Goal: Task Accomplishment & Management: Manage account settings

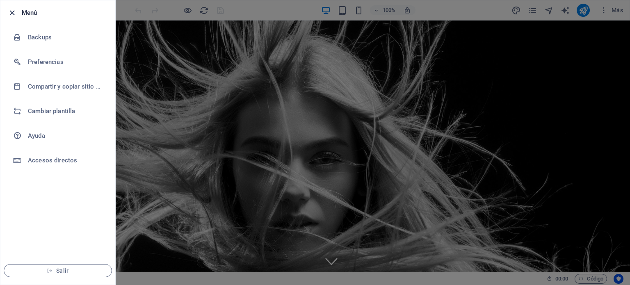
click at [12, 14] on icon "button" at bounding box center [11, 12] width 9 height 9
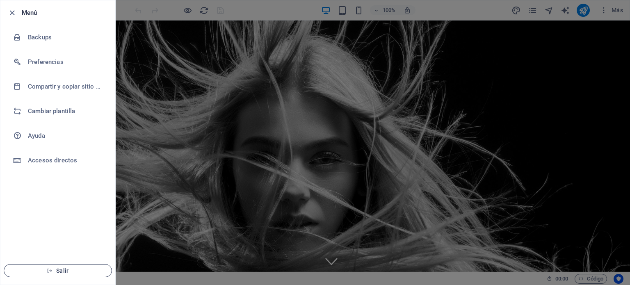
click at [77, 272] on span "Salir" at bounding box center [58, 270] width 94 height 7
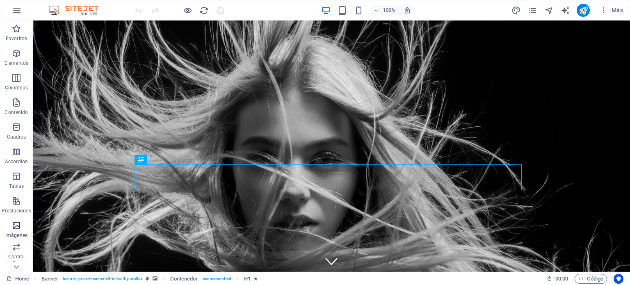
click at [16, 228] on icon "button" at bounding box center [16, 226] width 10 height 10
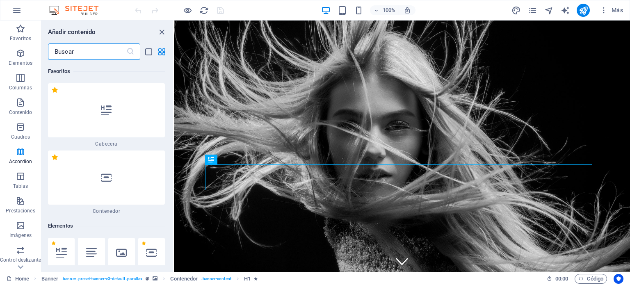
drag, startPoint x: 173, startPoint y: 140, endPoint x: 2, endPoint y: 48, distance: 193.4
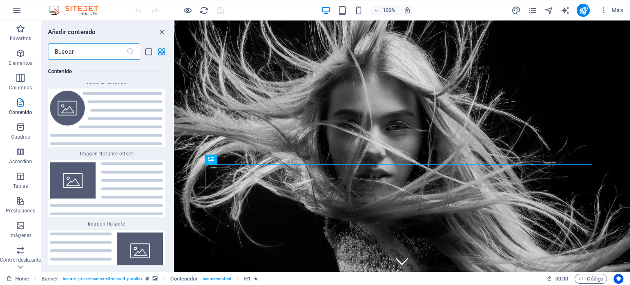
scroll to position [3413, 0]
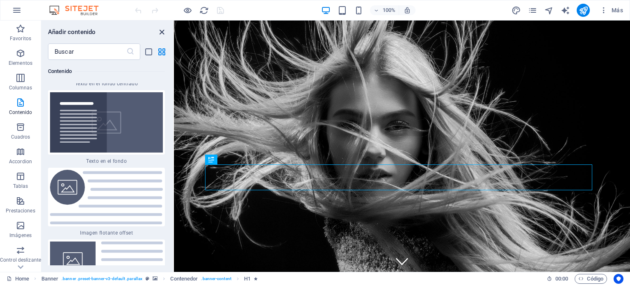
click at [162, 30] on icon "close panel" at bounding box center [161, 31] width 9 height 9
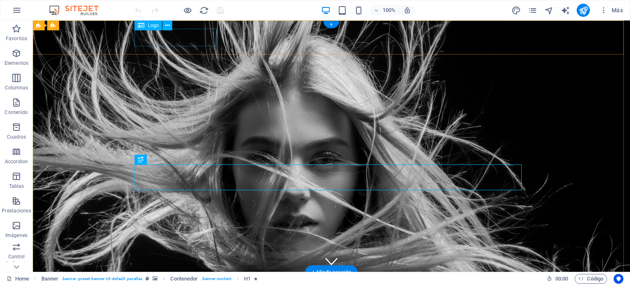
click at [185, 279] on div at bounding box center [331, 288] width 387 height 18
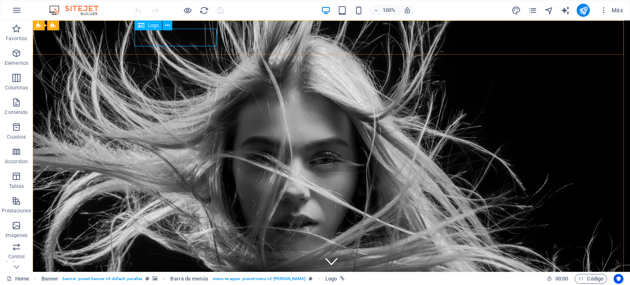
click at [148, 25] on span "Logo" at bounding box center [153, 25] width 11 height 5
click at [150, 26] on span "Logo" at bounding box center [153, 25] width 11 height 5
select select "px"
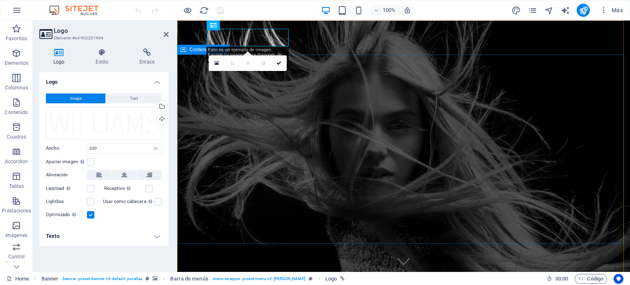
drag, startPoint x: 258, startPoint y: 119, endPoint x: 403, endPoint y: 119, distance: 145.2
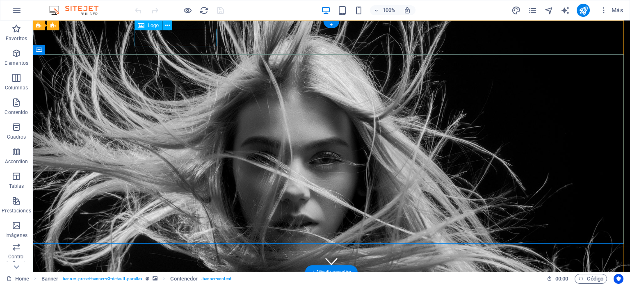
click at [176, 279] on div at bounding box center [331, 288] width 387 height 18
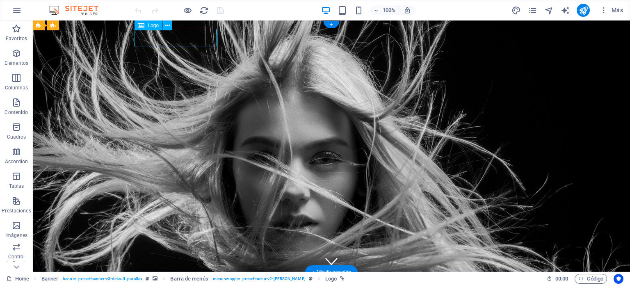
click at [176, 279] on div at bounding box center [331, 288] width 387 height 18
select select "px"
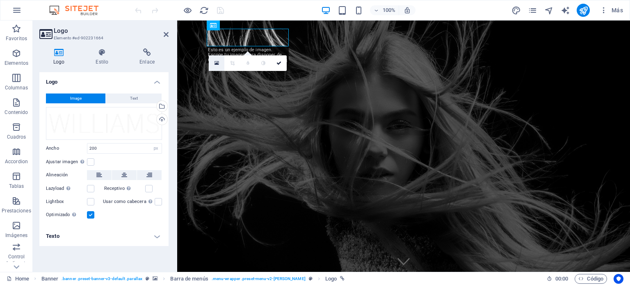
click at [216, 63] on icon at bounding box center [217, 63] width 5 height 6
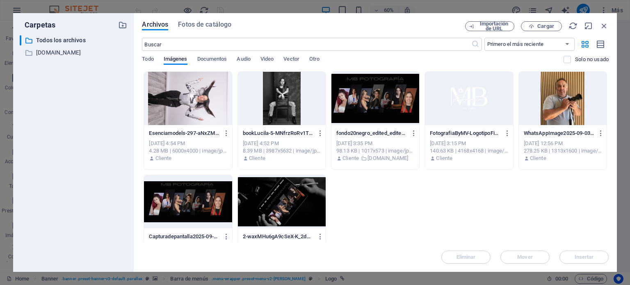
click at [475, 104] on div at bounding box center [469, 98] width 88 height 53
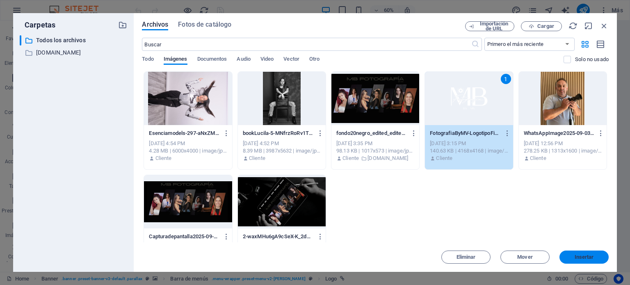
click at [578, 257] on span "Insertar" at bounding box center [584, 257] width 19 height 5
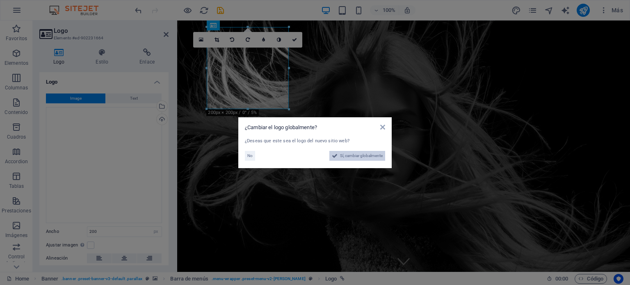
drag, startPoint x: 332, startPoint y: 228, endPoint x: 376, endPoint y: 157, distance: 83.6
click at [376, 157] on span "Sí, cambiar globalmente" at bounding box center [361, 156] width 43 height 10
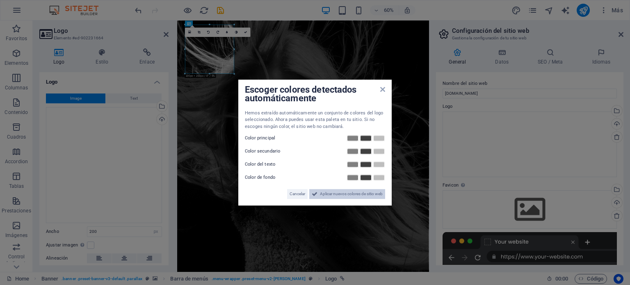
click at [335, 194] on span "Aplicar nuevos colores de sitio web" at bounding box center [351, 194] width 63 height 10
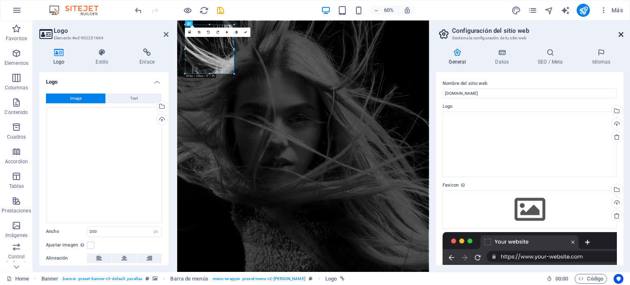
click at [620, 34] on icon at bounding box center [621, 34] width 5 height 7
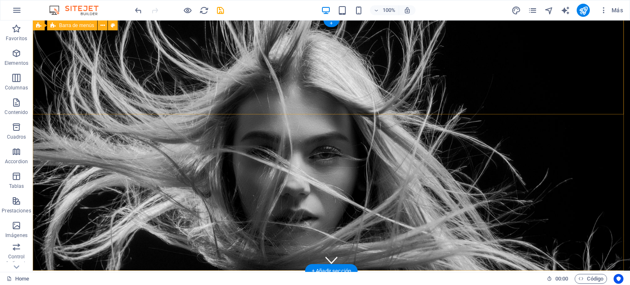
scroll to position [0, 0]
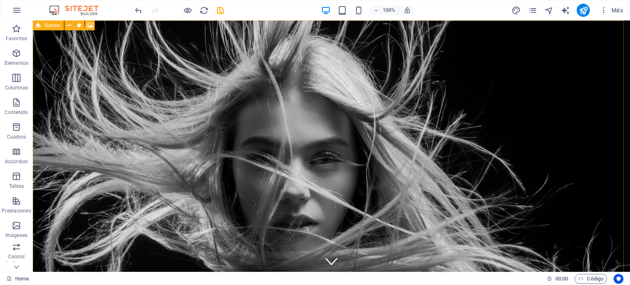
click at [39, 27] on icon at bounding box center [38, 26] width 5 height 10
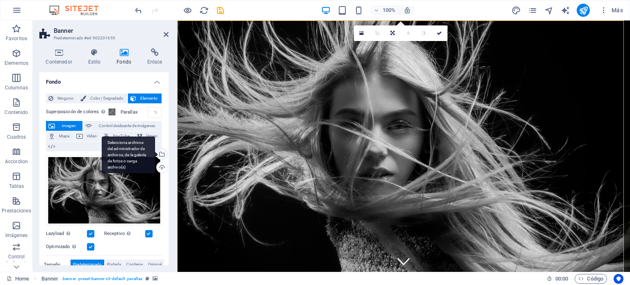
click at [160, 154] on div "Selecciona archivos del administrador de archivos, de la galería de fotos o car…" at bounding box center [161, 155] width 12 height 12
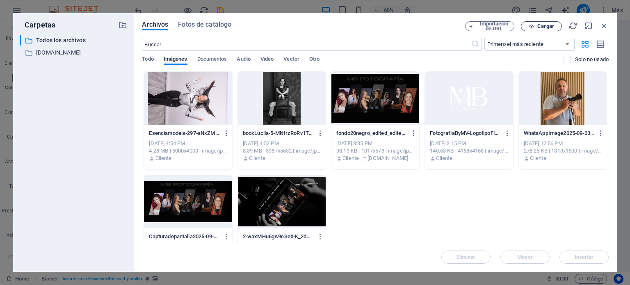
click at [541, 27] on span "Cargar" at bounding box center [545, 26] width 17 height 5
drag, startPoint x: 604, startPoint y: 24, endPoint x: 579, endPoint y: 9, distance: 28.7
click at [604, 24] on icon "button" at bounding box center [604, 25] width 9 height 9
